Goal: Information Seeking & Learning: Find contact information

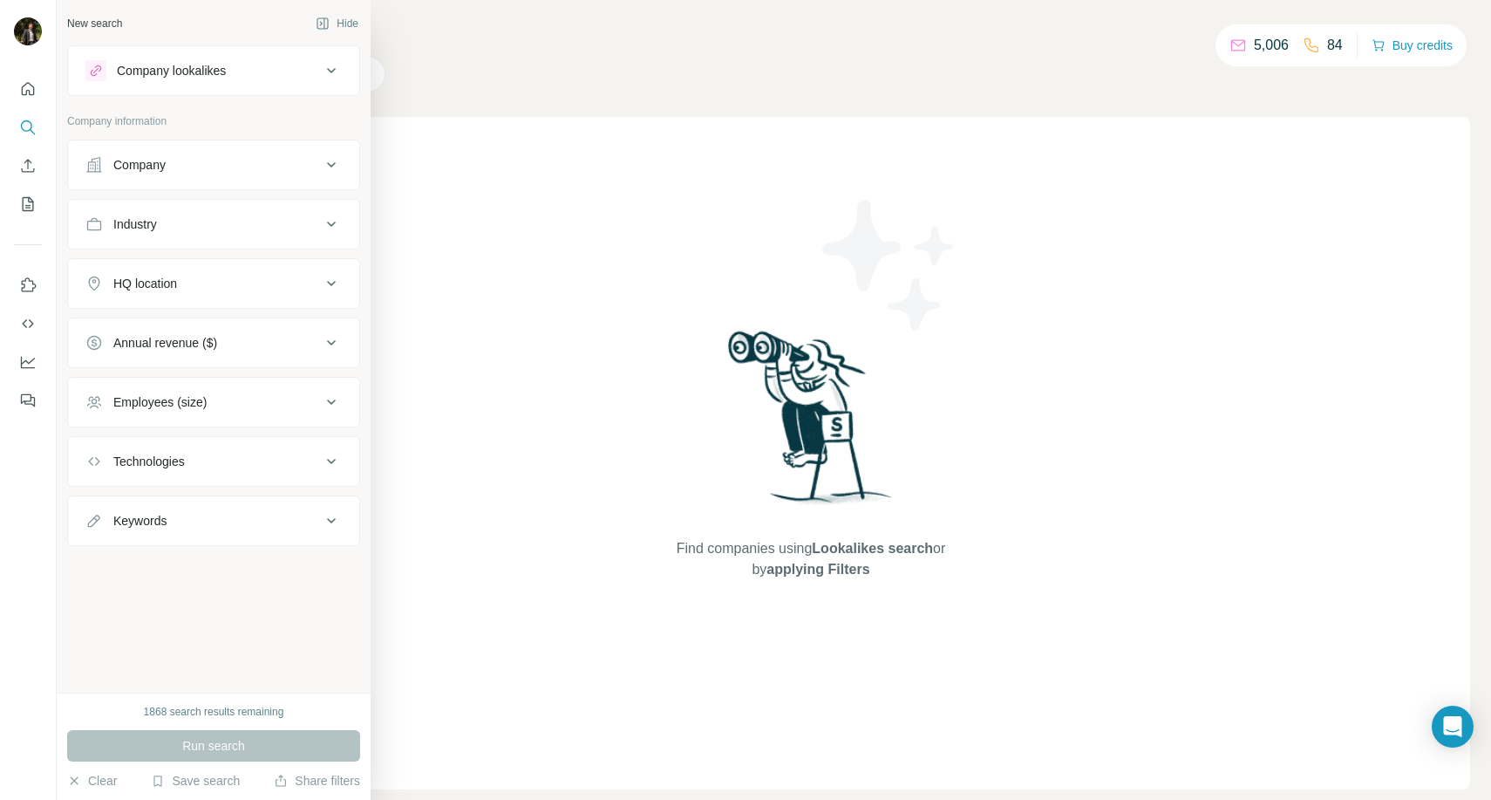
click at [171, 161] on div "Company" at bounding box center [202, 164] width 235 height 17
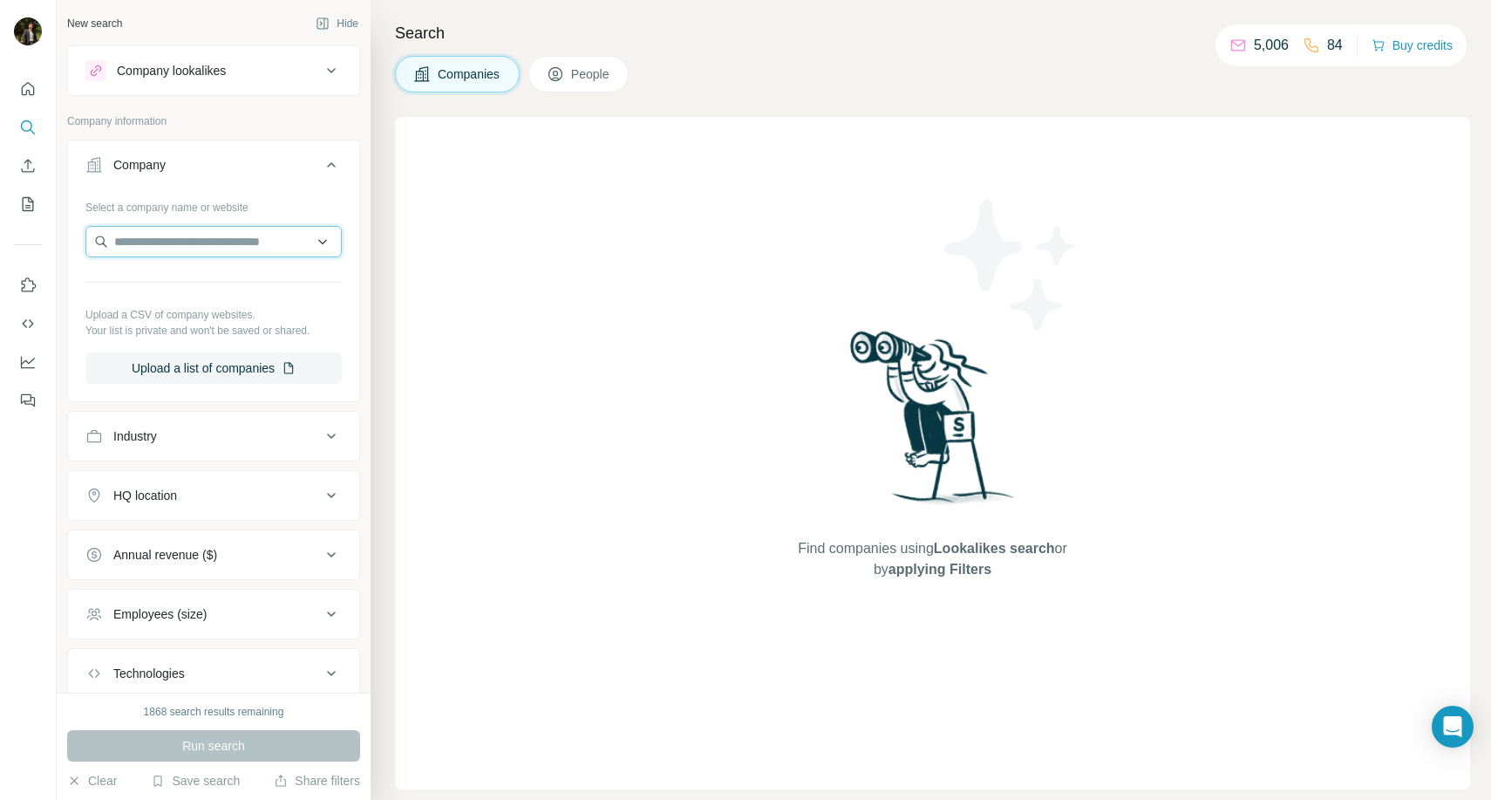
click at [167, 244] on input "text" at bounding box center [213, 241] width 256 height 31
type input "**********"
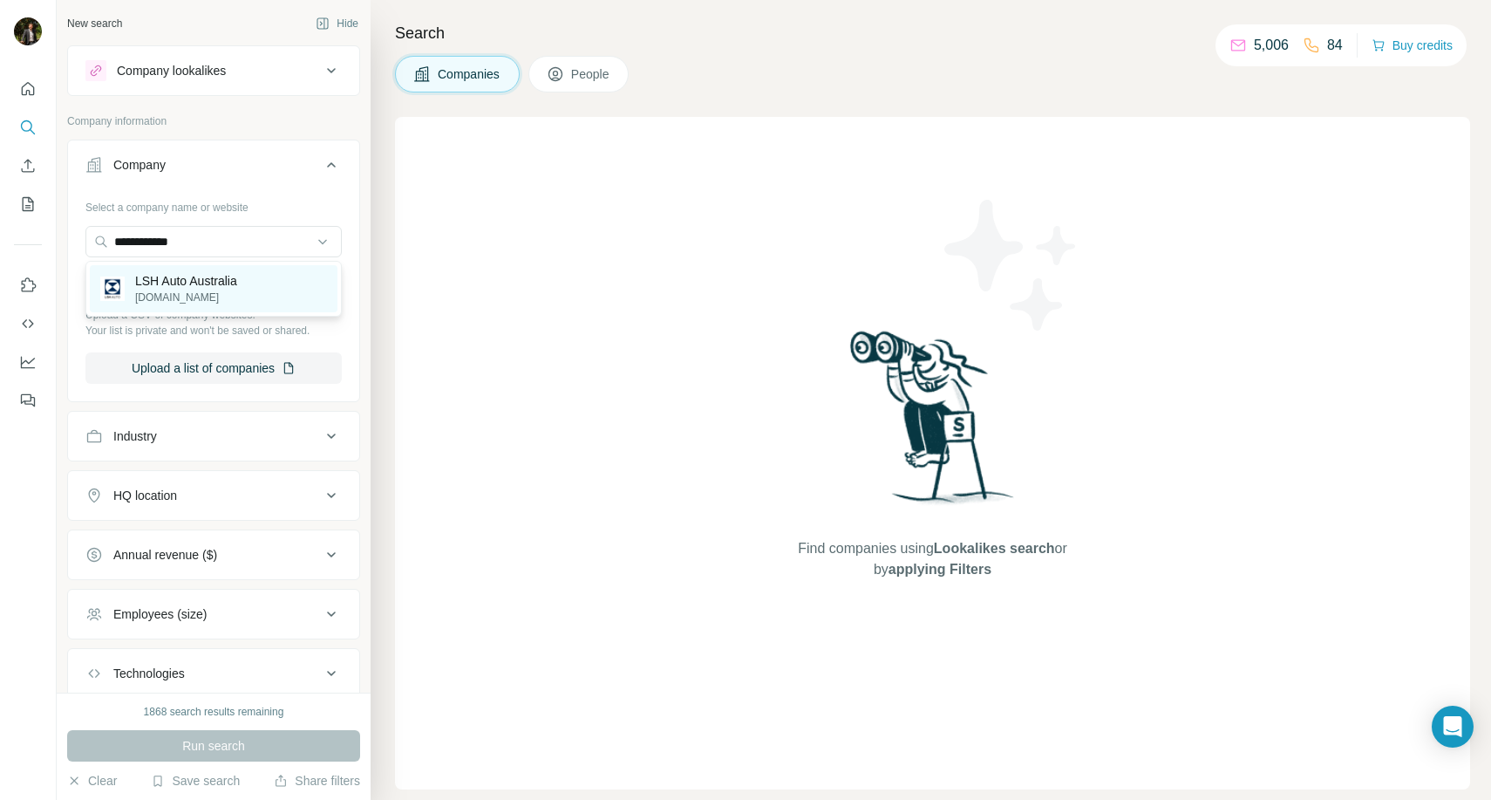
click at [228, 301] on p "[DOMAIN_NAME]" at bounding box center [186, 298] width 102 height 16
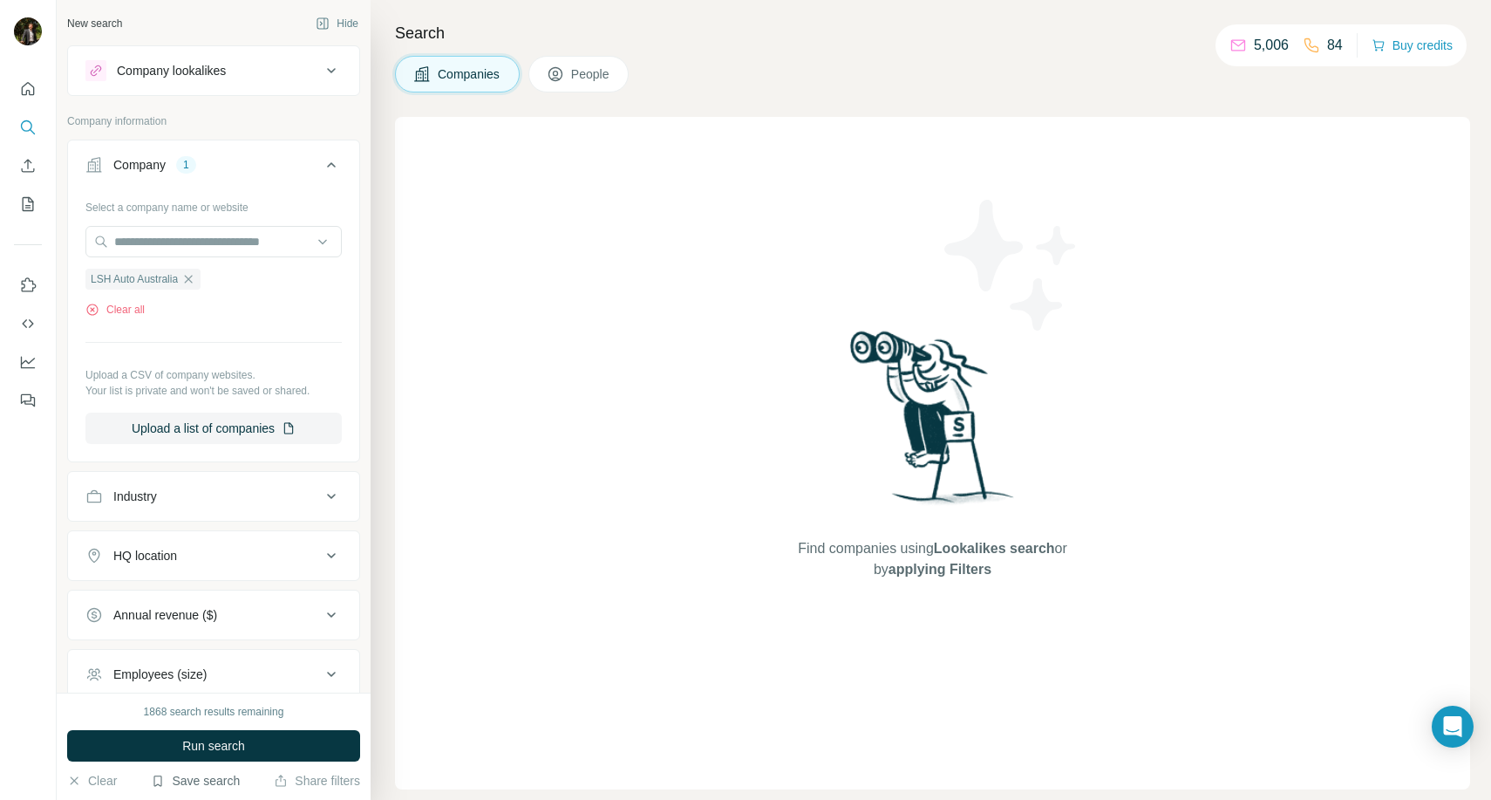
click at [190, 773] on button "Save search" at bounding box center [195, 780] width 89 height 17
click at [112, 748] on button "Run search" at bounding box center [213, 745] width 293 height 31
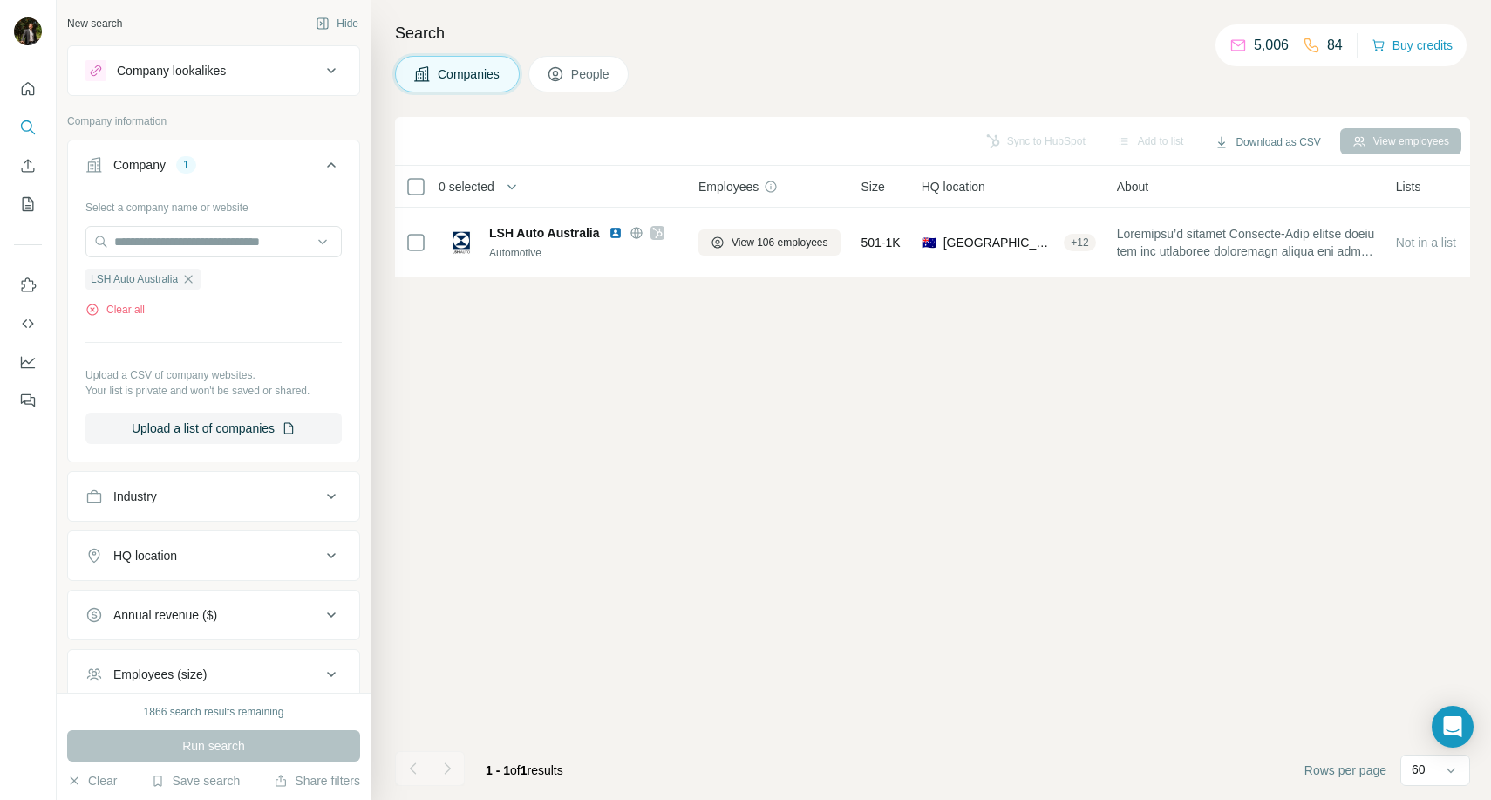
click at [605, 92] on div "Search Companies People Sync to HubSpot Add to list Download as CSV View employ…" at bounding box center [931, 400] width 1121 height 800
click at [597, 79] on span "People" at bounding box center [591, 73] width 40 height 17
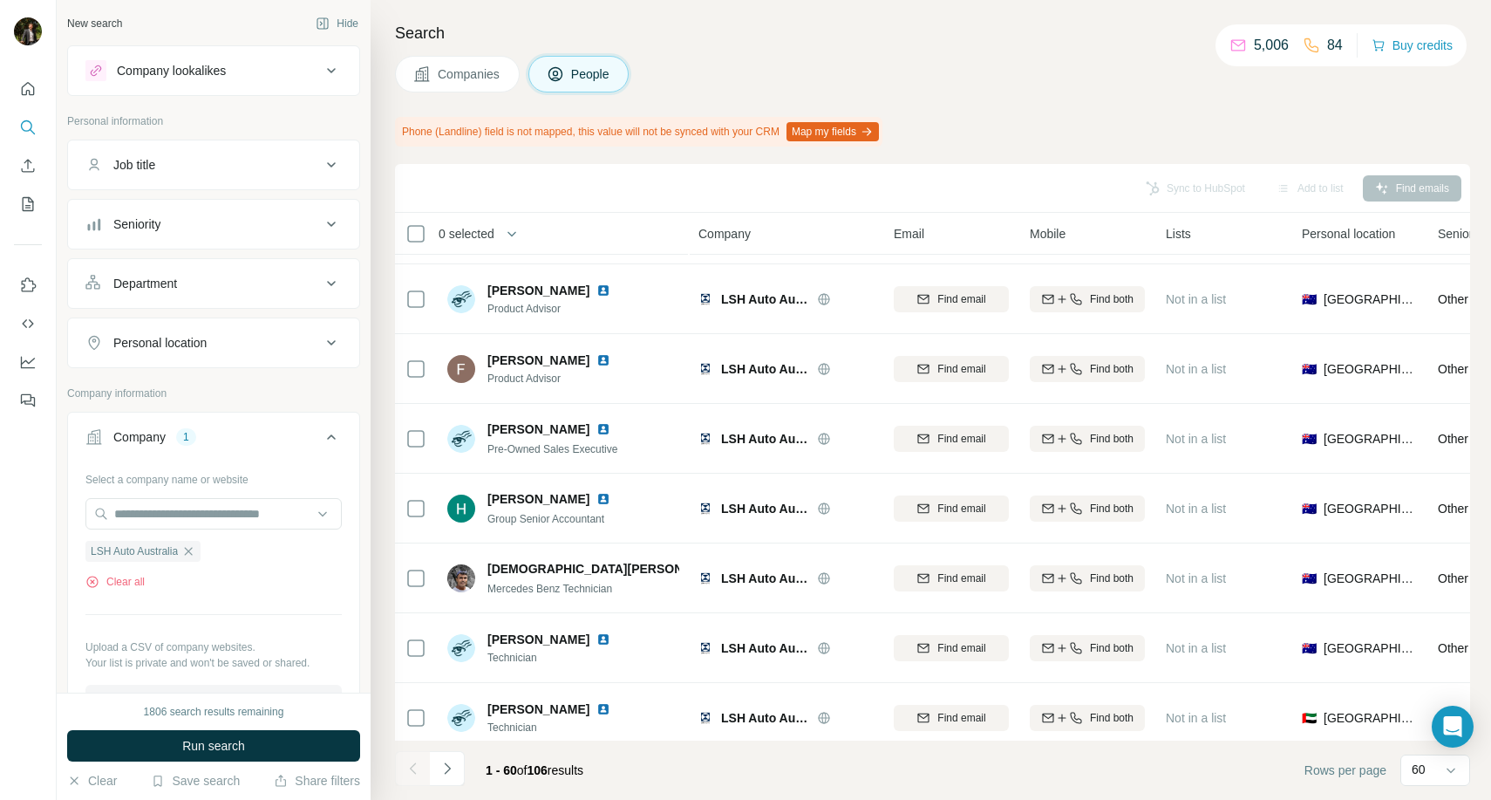
scroll to position [3700, 0]
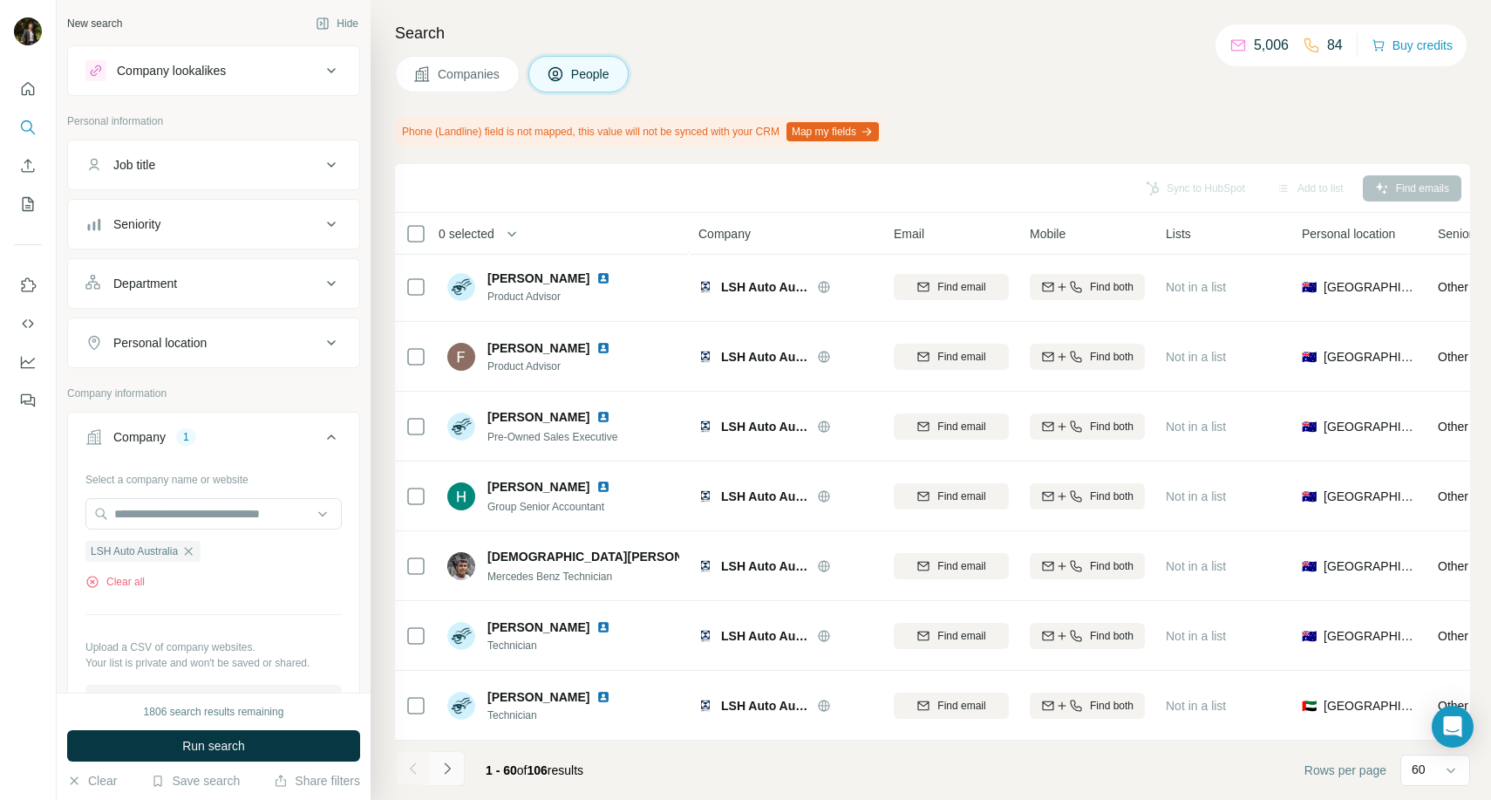
click at [455, 773] on button "Navigate to next page" at bounding box center [447, 768] width 35 height 35
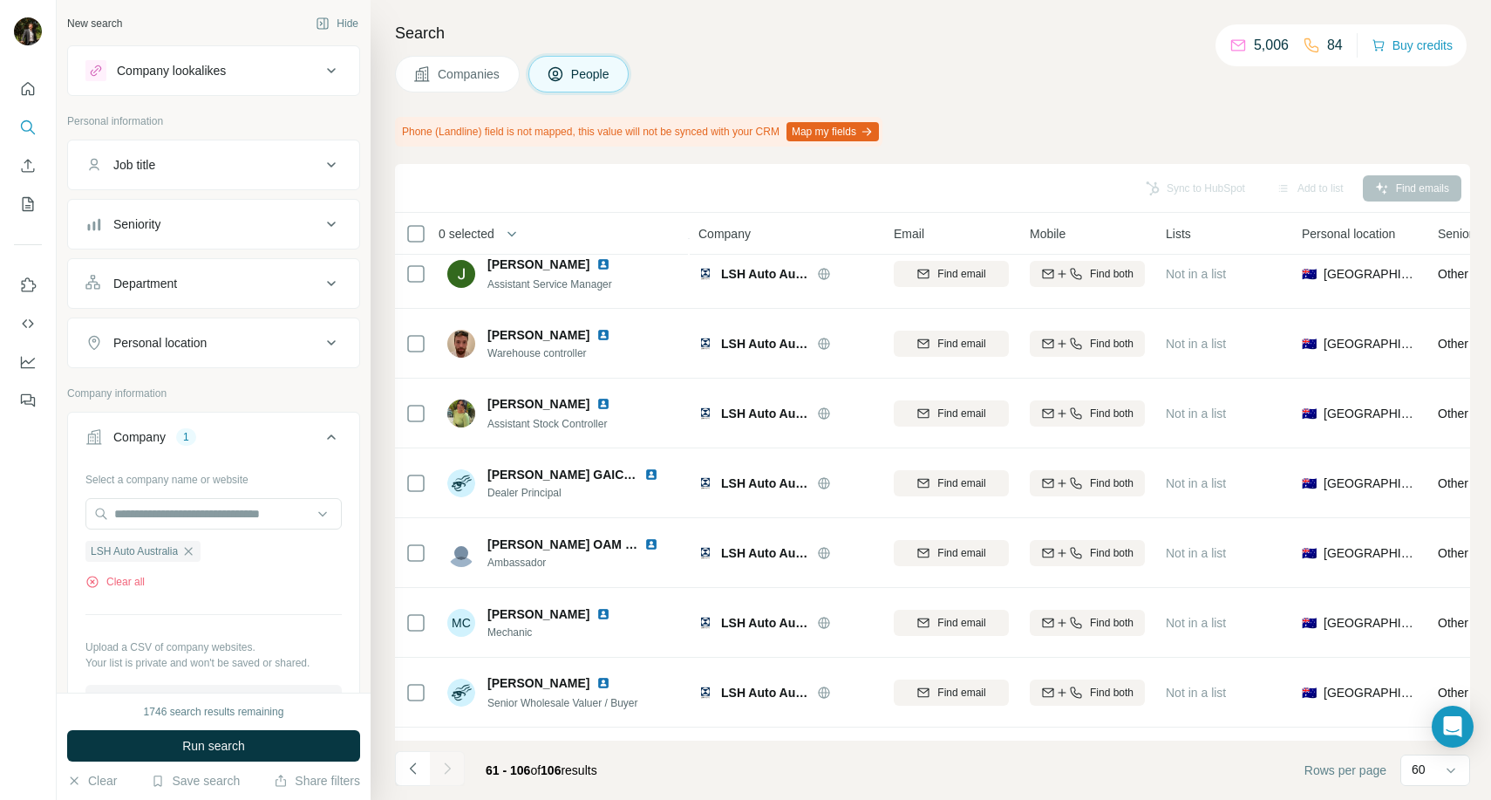
scroll to position [619, 0]
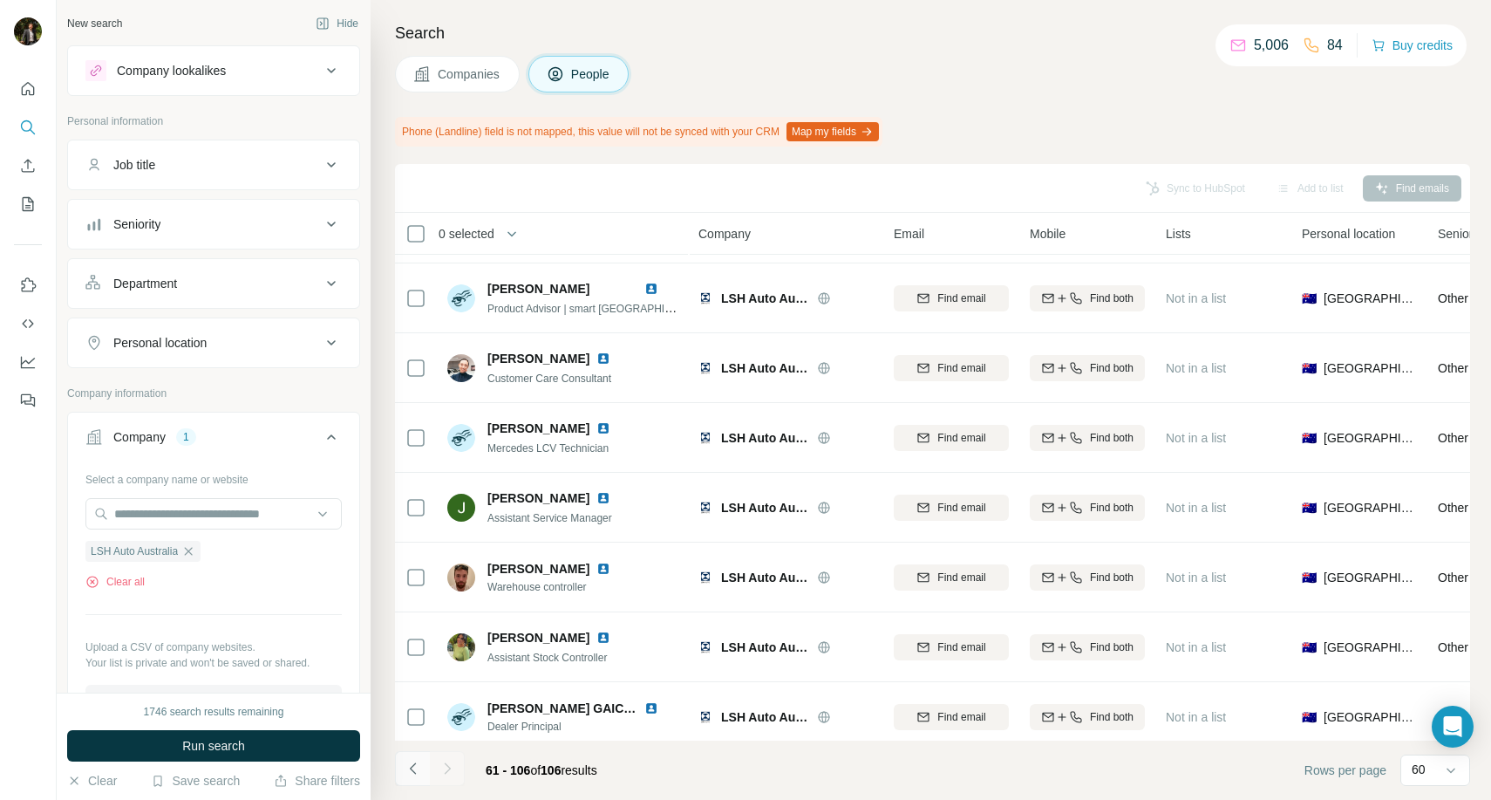
click at [402, 762] on button "Navigate to previous page" at bounding box center [412, 768] width 35 height 35
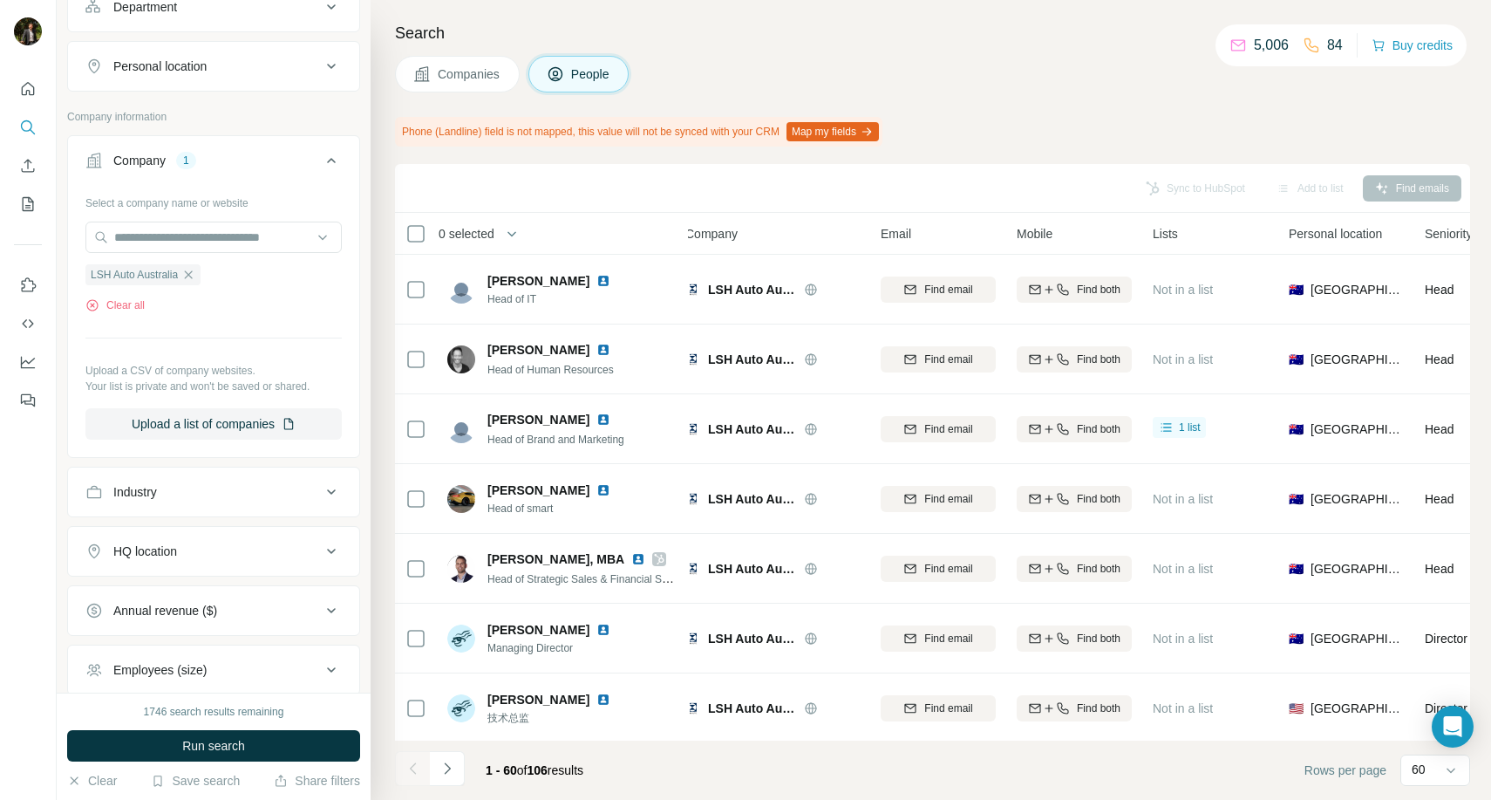
scroll to position [0, 0]
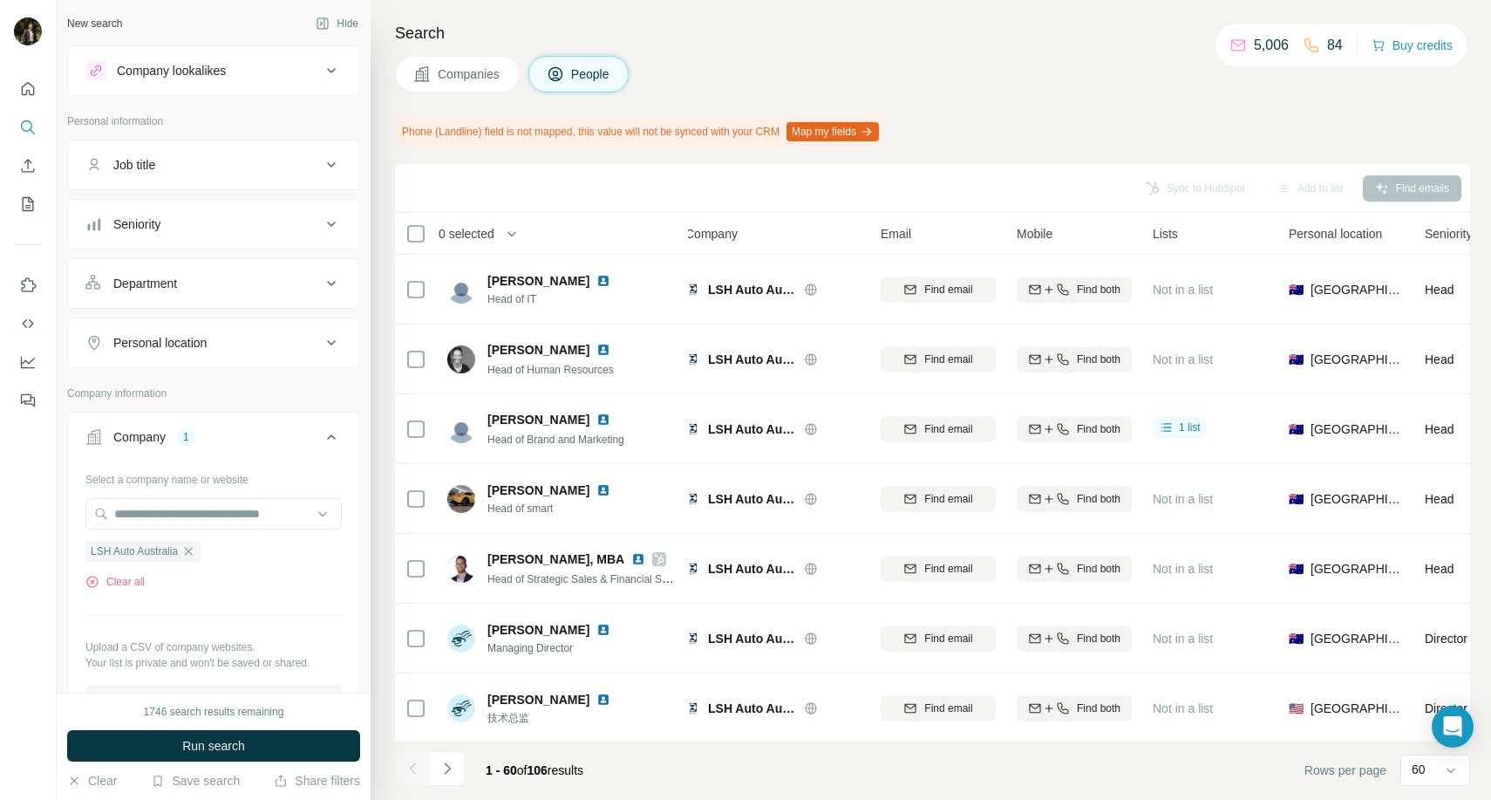
click at [249, 165] on div "Job title" at bounding box center [202, 164] width 235 height 17
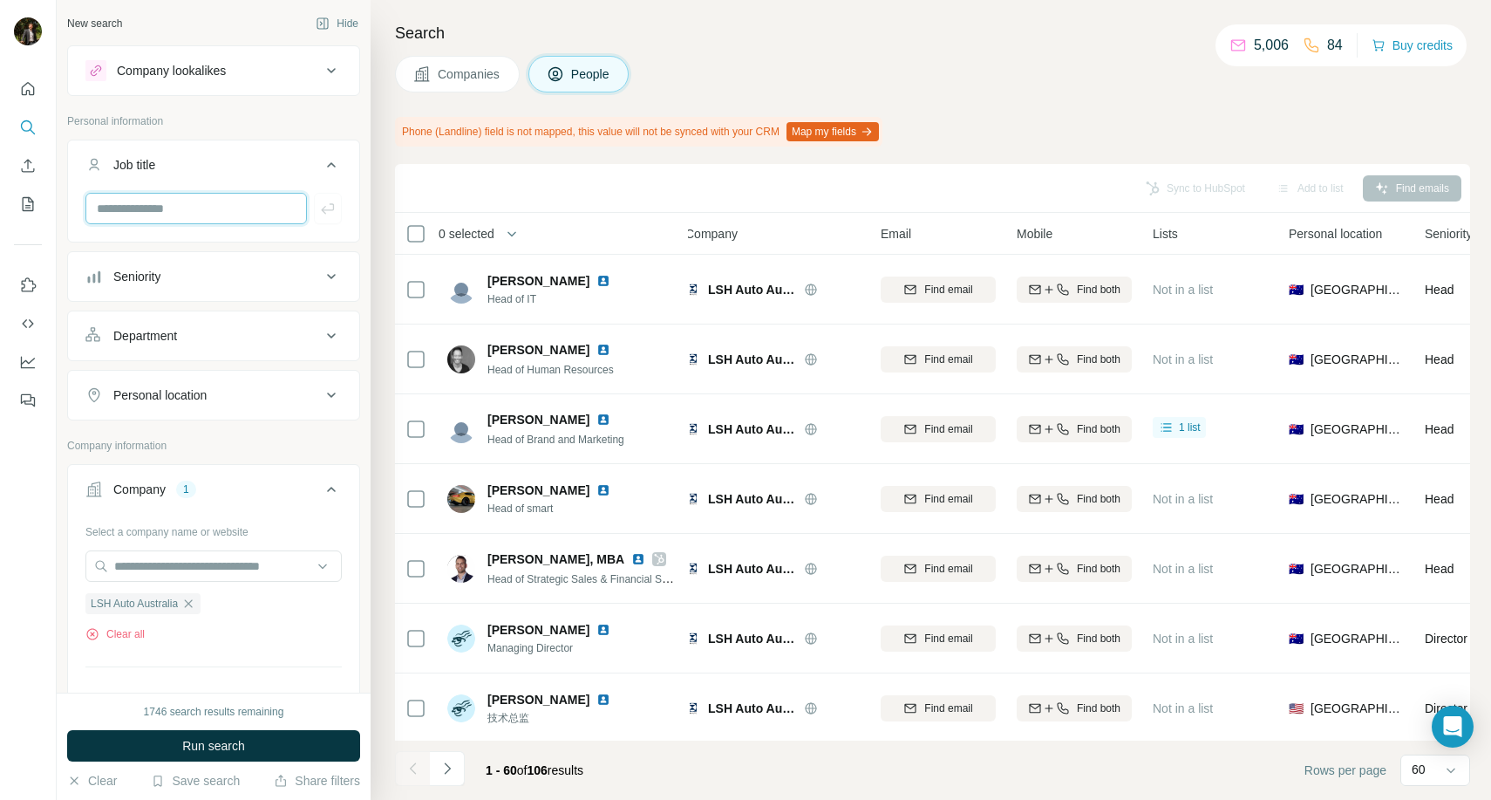
click at [231, 200] on input "text" at bounding box center [196, 208] width 222 height 31
type input "**********"
click at [331, 198] on button "button" at bounding box center [328, 208] width 28 height 31
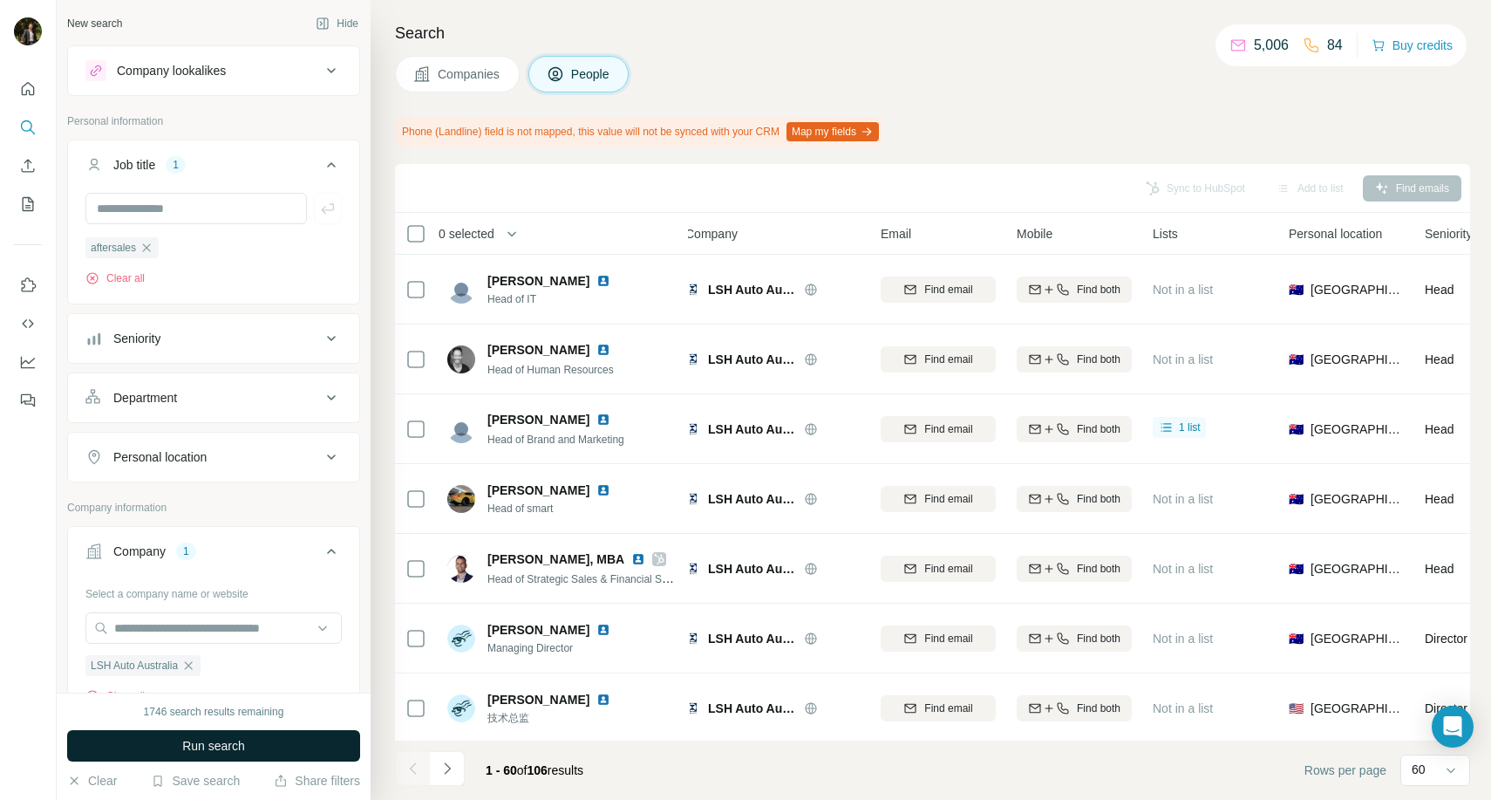
click at [222, 737] on span "Run search" at bounding box center [213, 745] width 63 height 17
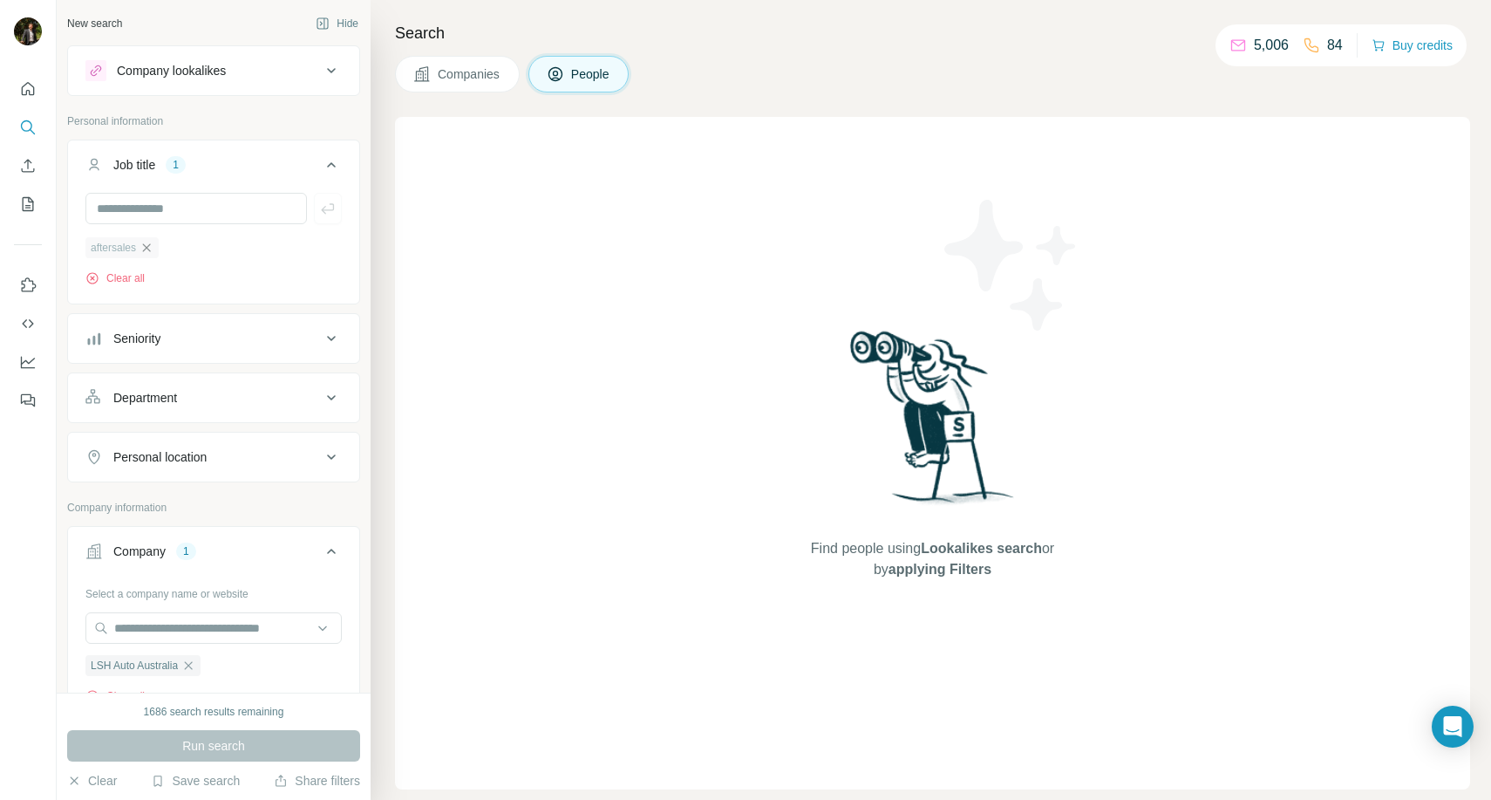
click at [153, 254] on icon "button" at bounding box center [147, 248] width 14 height 14
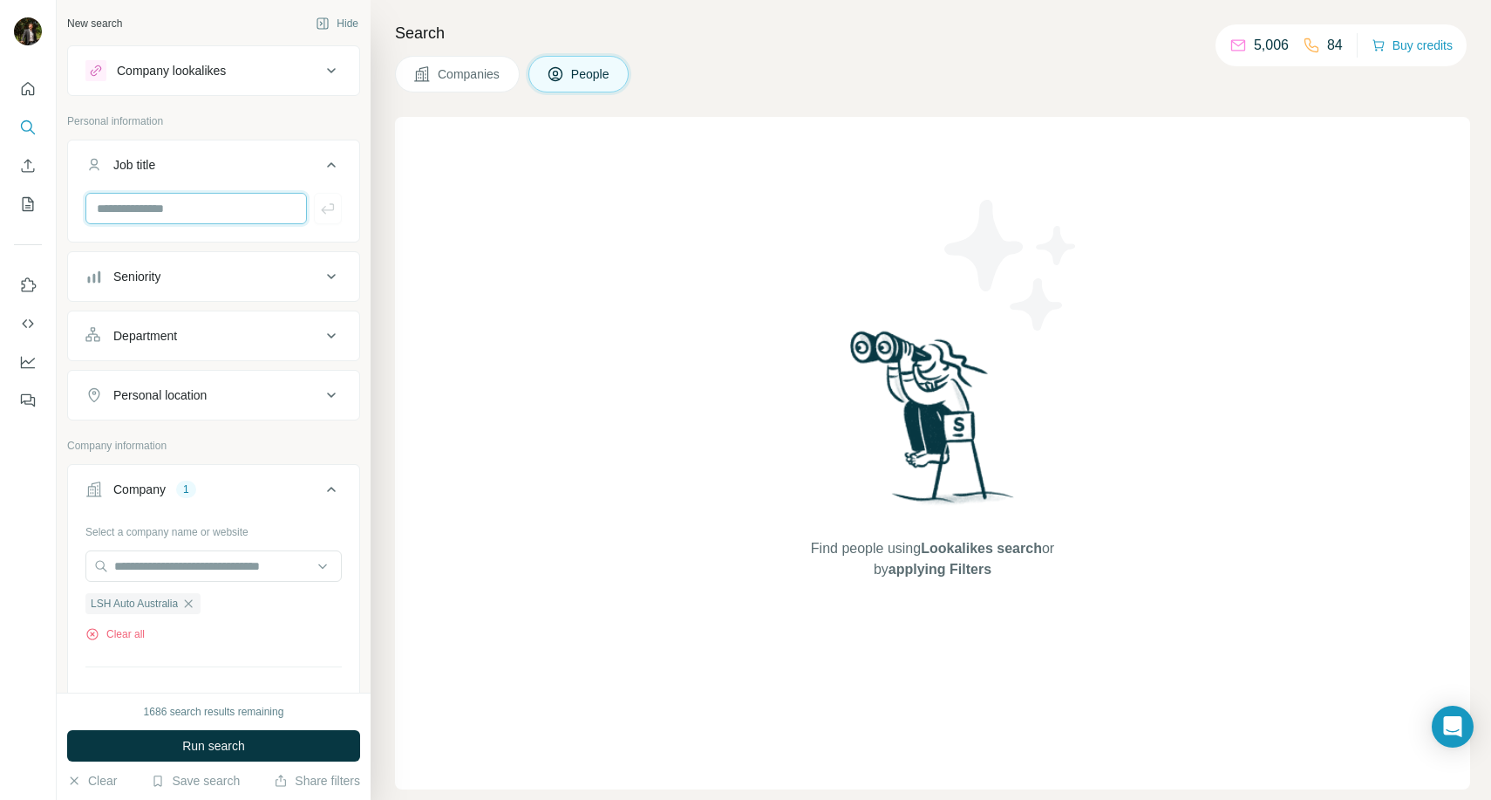
click at [154, 204] on input "text" at bounding box center [196, 208] width 222 height 31
type input "********"
click at [329, 204] on icon "button" at bounding box center [327, 208] width 17 height 17
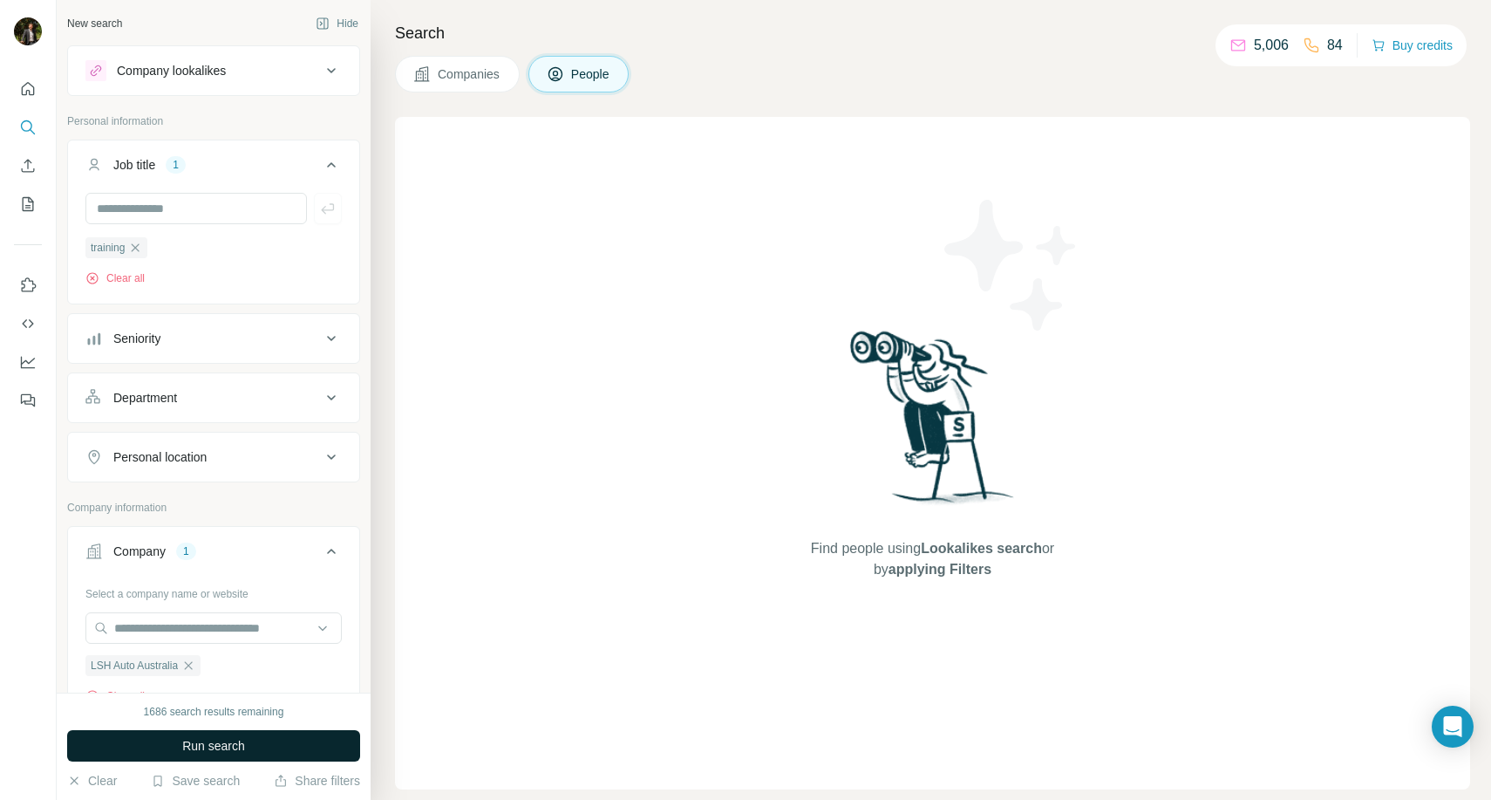
click at [261, 741] on button "Run search" at bounding box center [213, 745] width 293 height 31
click at [140, 245] on icon "button" at bounding box center [136, 247] width 8 height 8
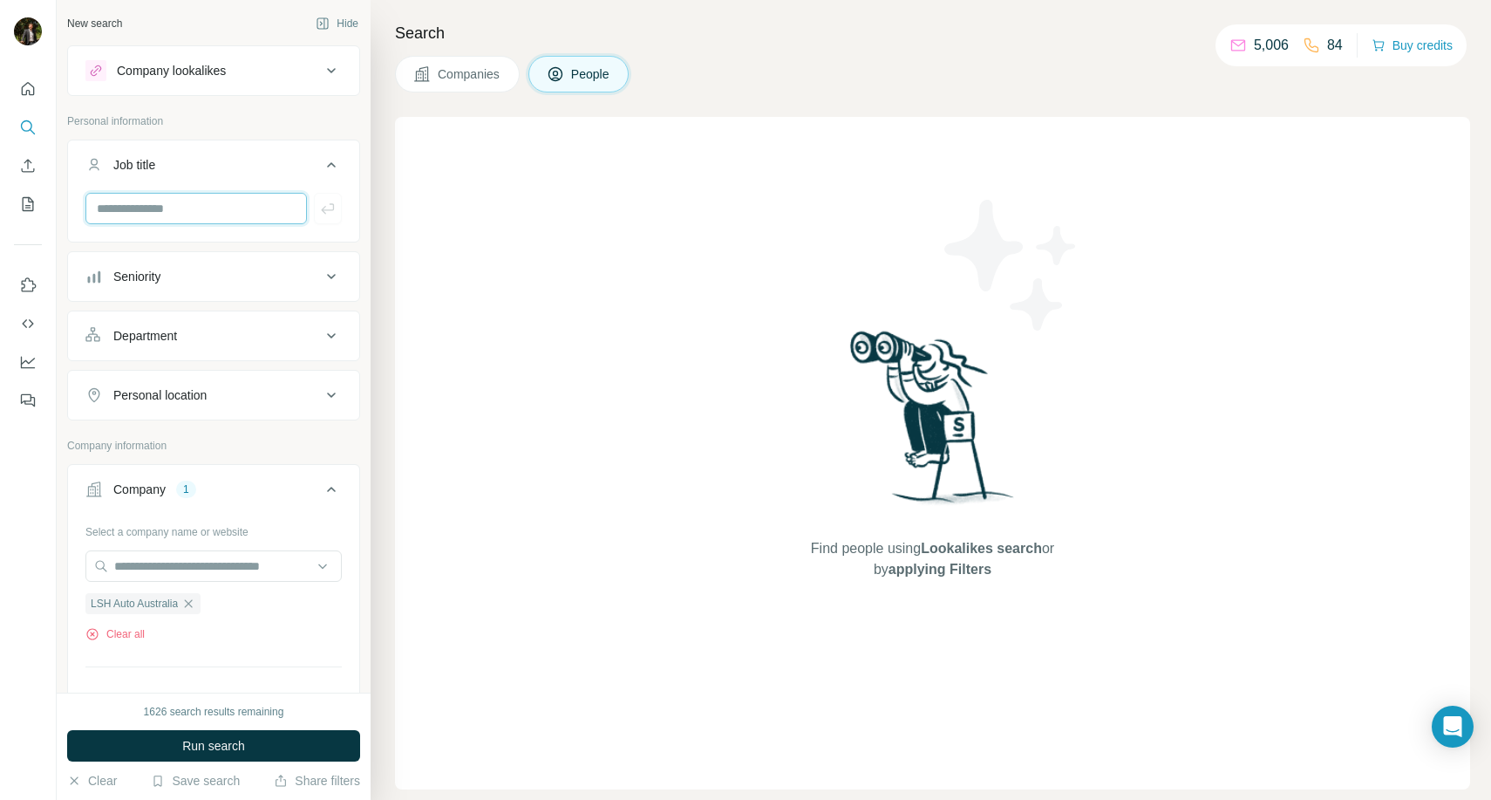
click at [160, 204] on input "text" at bounding box center [196, 208] width 222 height 31
type input "*******"
click at [328, 222] on button "button" at bounding box center [328, 208] width 28 height 31
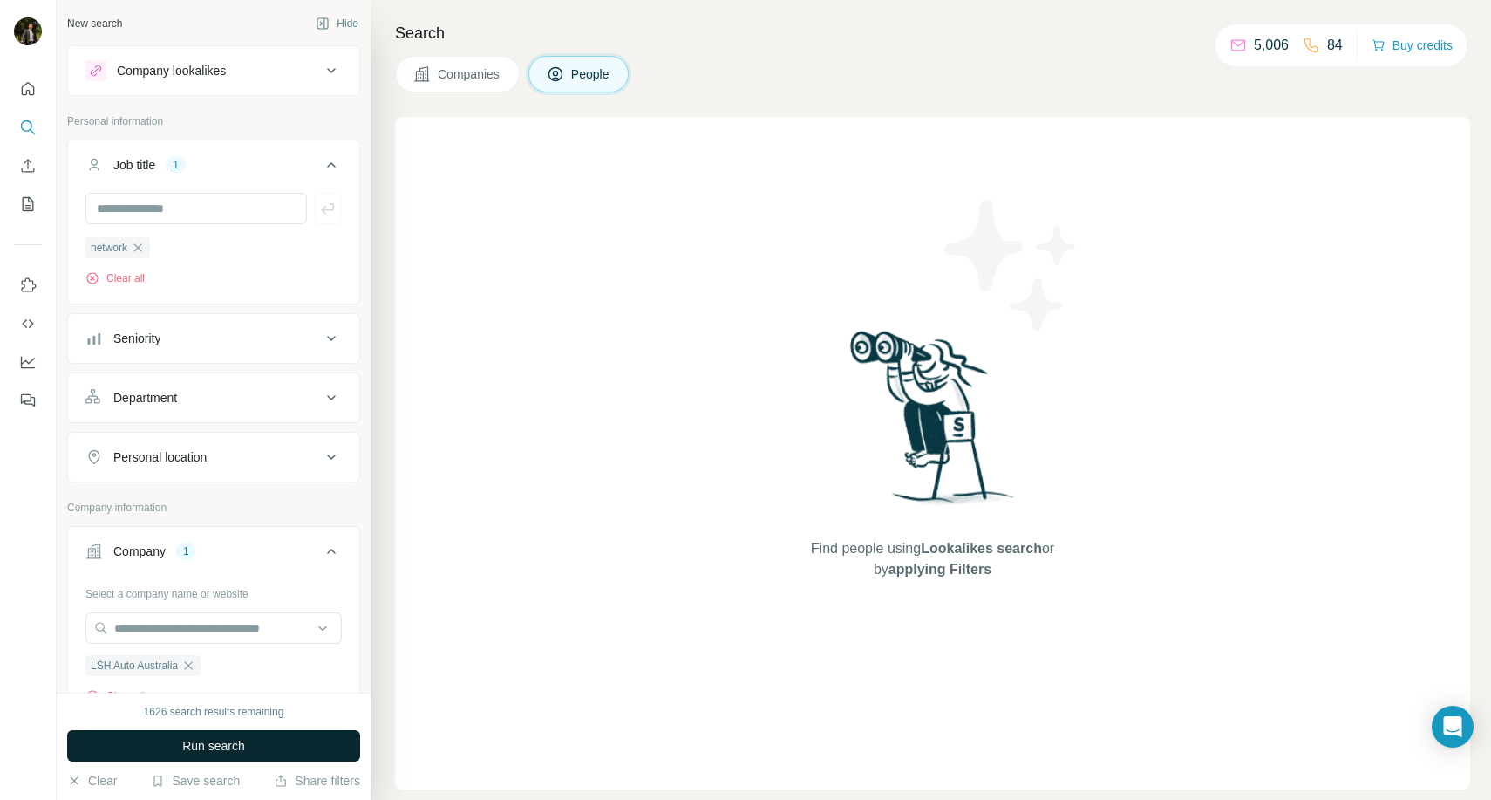
click at [212, 741] on span "Run search" at bounding box center [213, 745] width 63 height 17
click at [139, 250] on icon "button" at bounding box center [138, 247] width 8 height 8
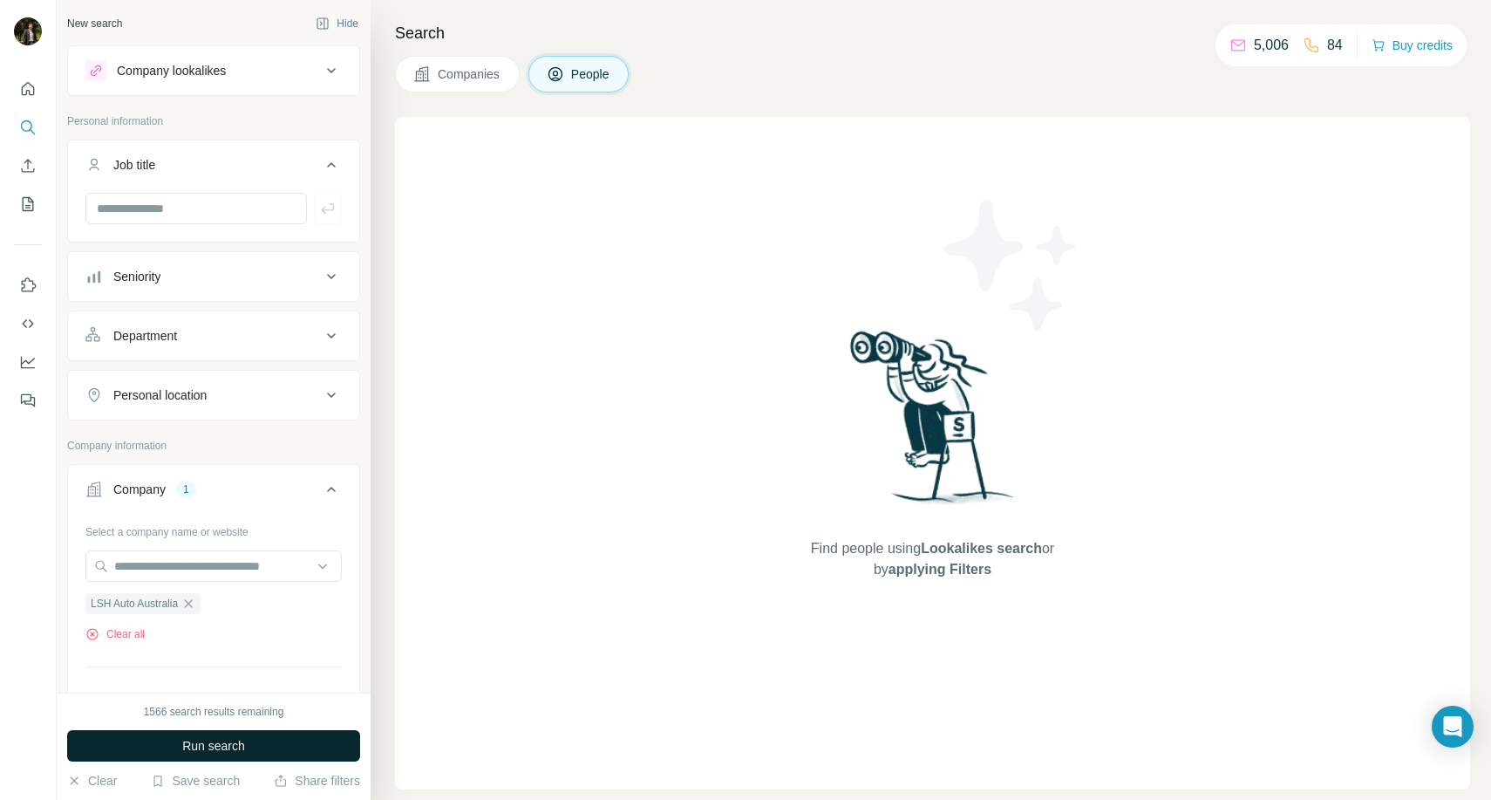
click at [246, 755] on button "Run search" at bounding box center [213, 745] width 293 height 31
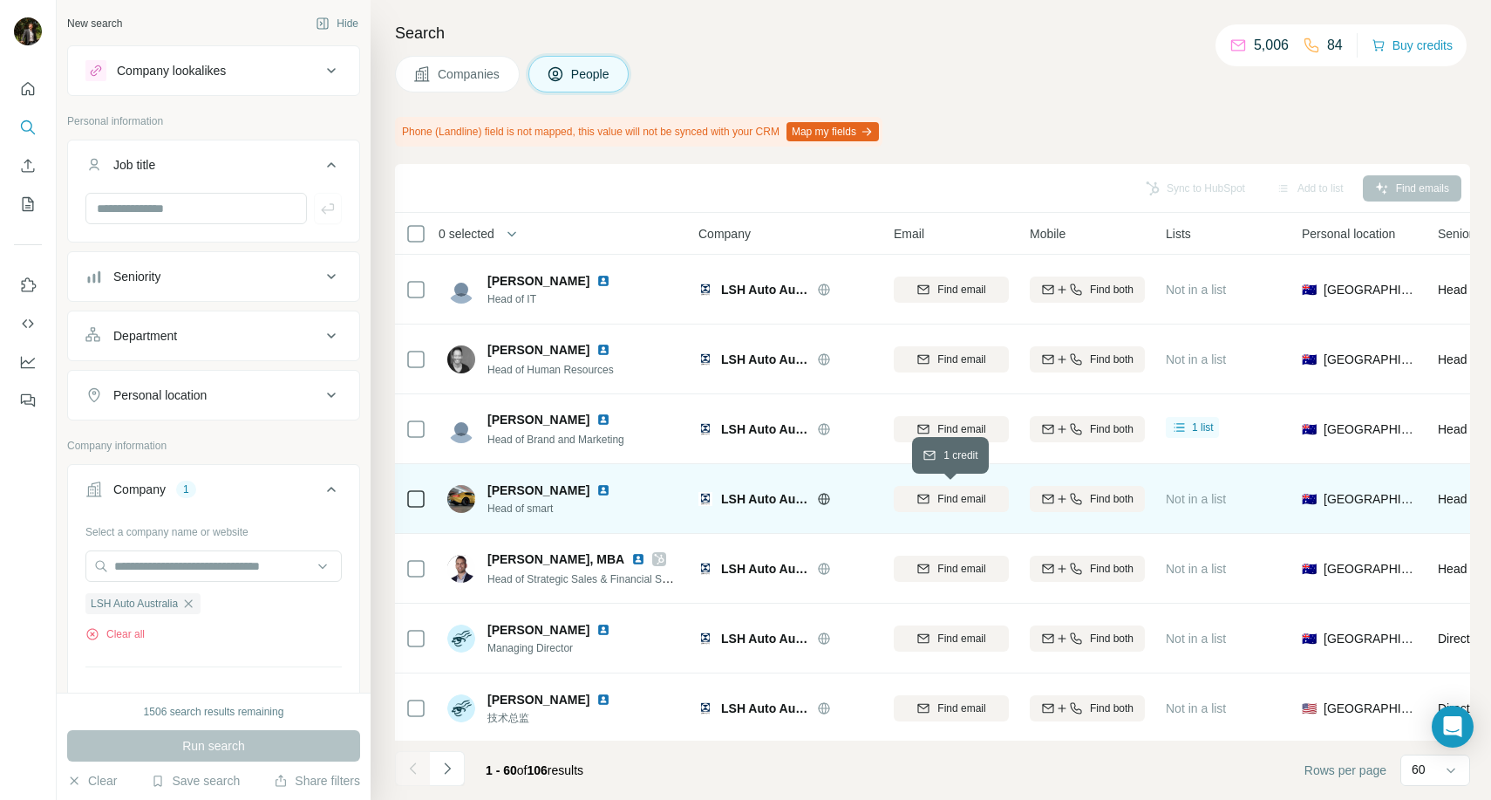
click at [943, 501] on span "Find email" at bounding box center [961, 499] width 48 height 16
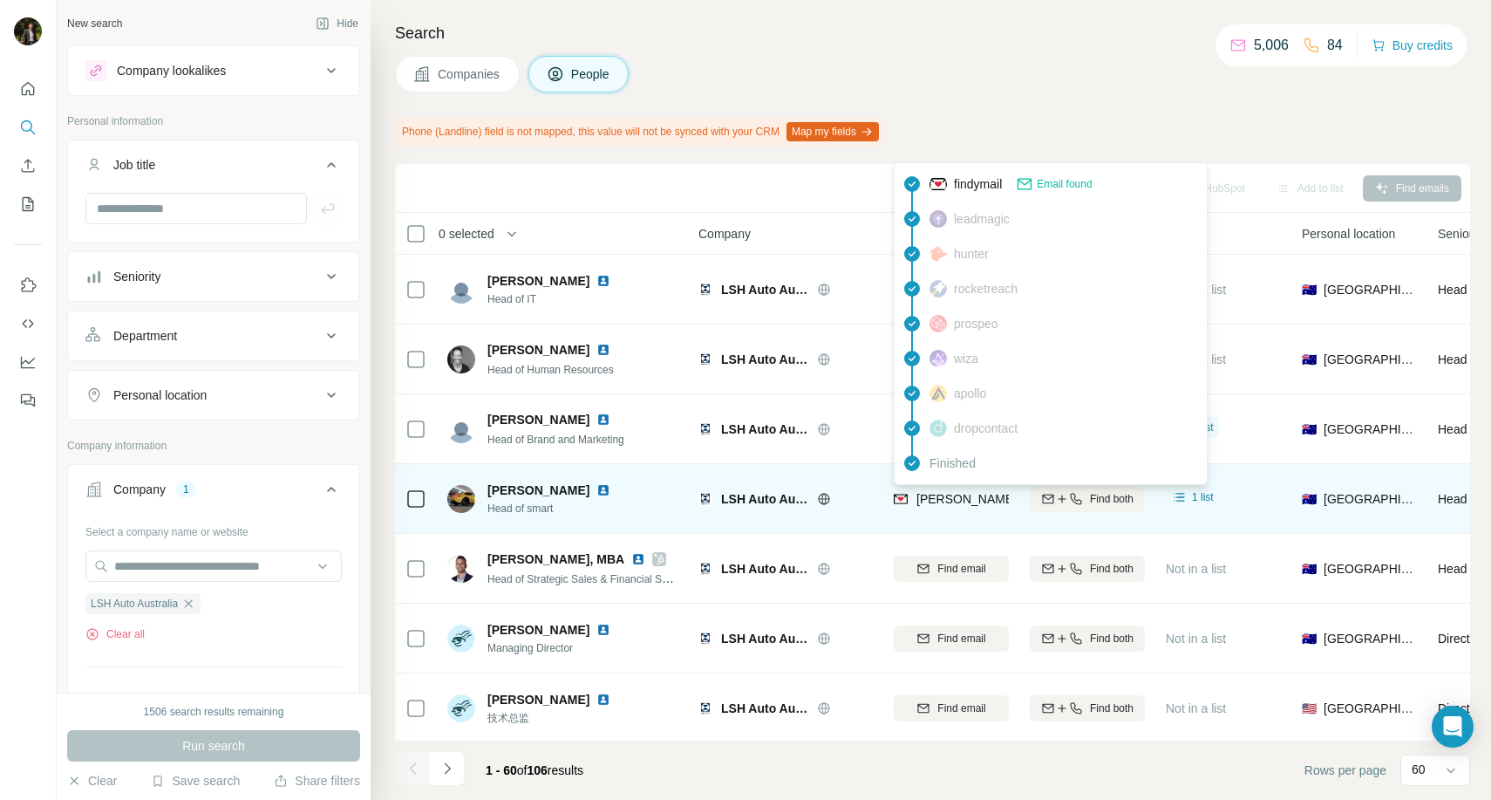
click at [968, 499] on span "[PERSON_NAME][EMAIL_ADDRESS][DOMAIN_NAME]" at bounding box center [1070, 499] width 307 height 14
copy tr "[PERSON_NAME][EMAIL_ADDRESS][DOMAIN_NAME]"
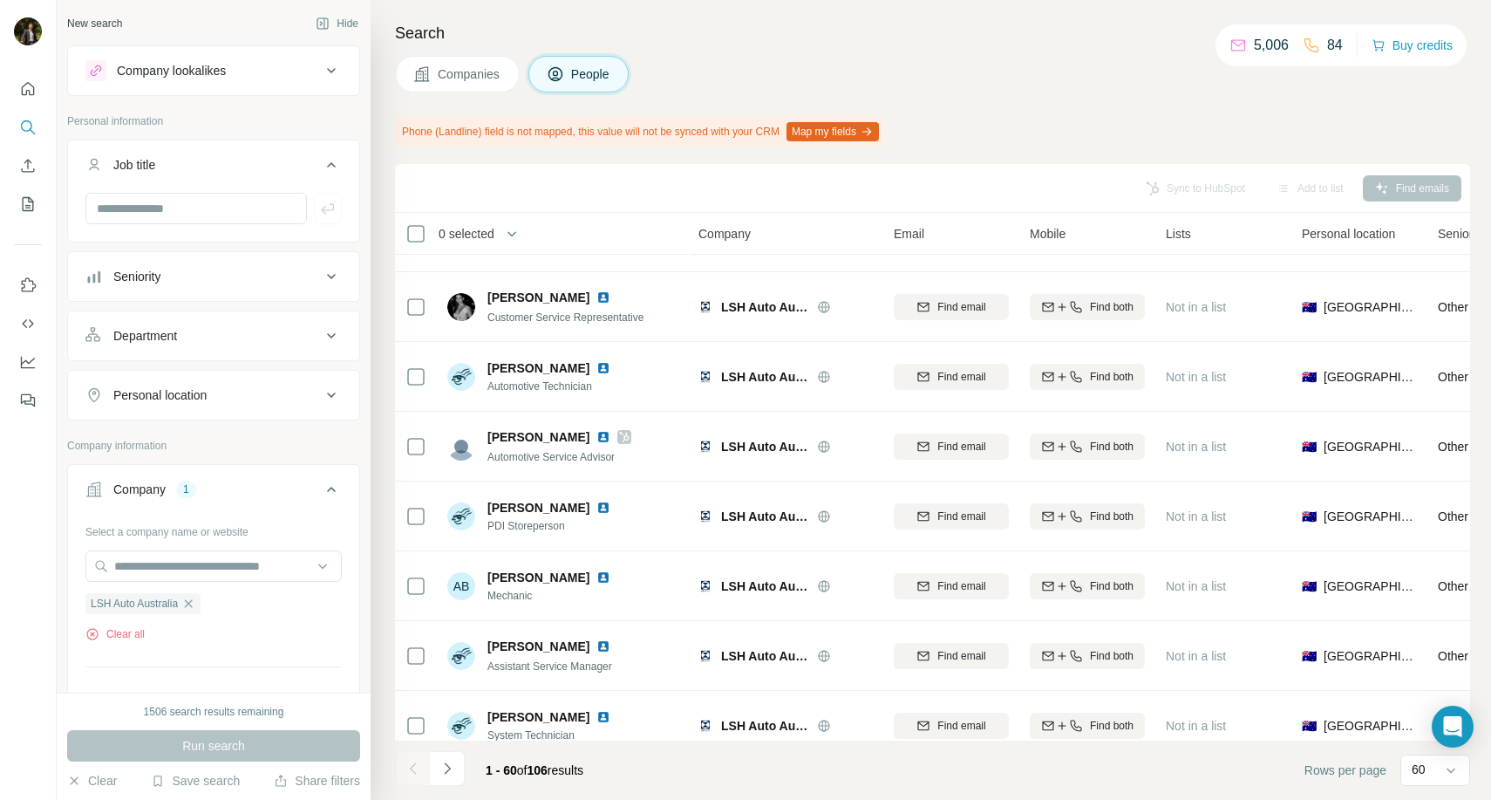
scroll to position [2470, 0]
